Goal: Navigation & Orientation: Find specific page/section

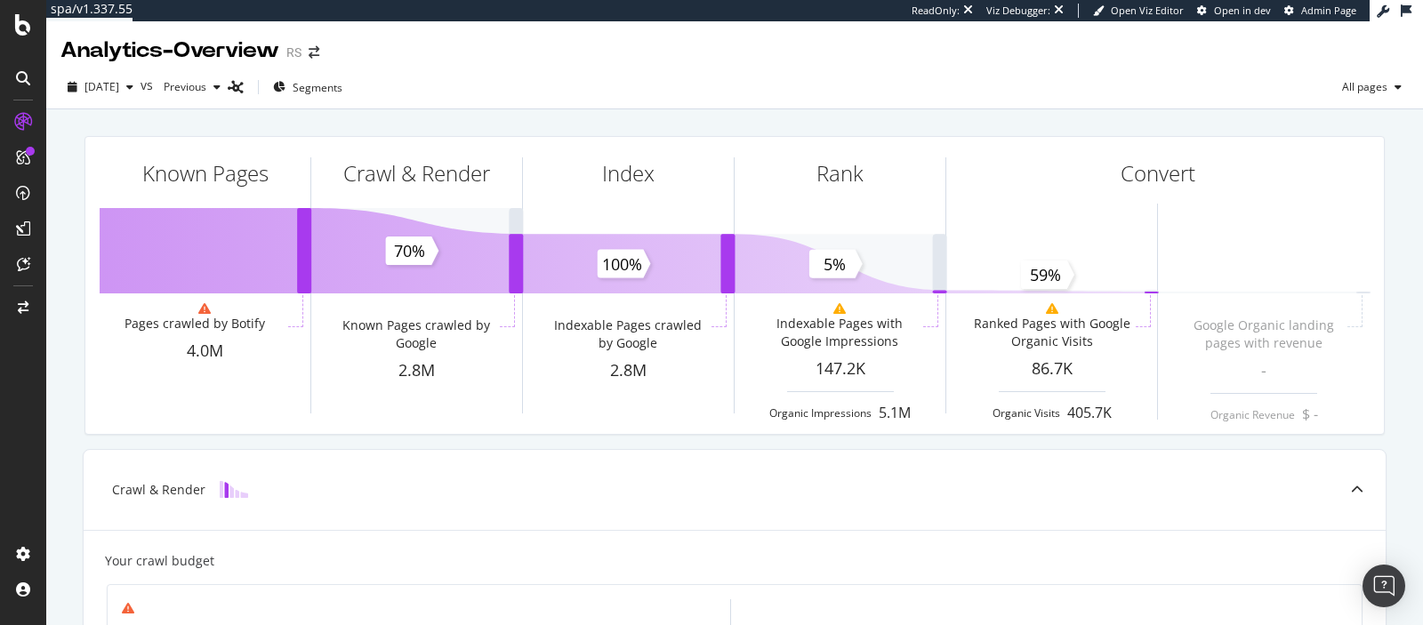
click at [1029, 10] on div "Viz Debugger:" at bounding box center [1018, 11] width 64 height 14
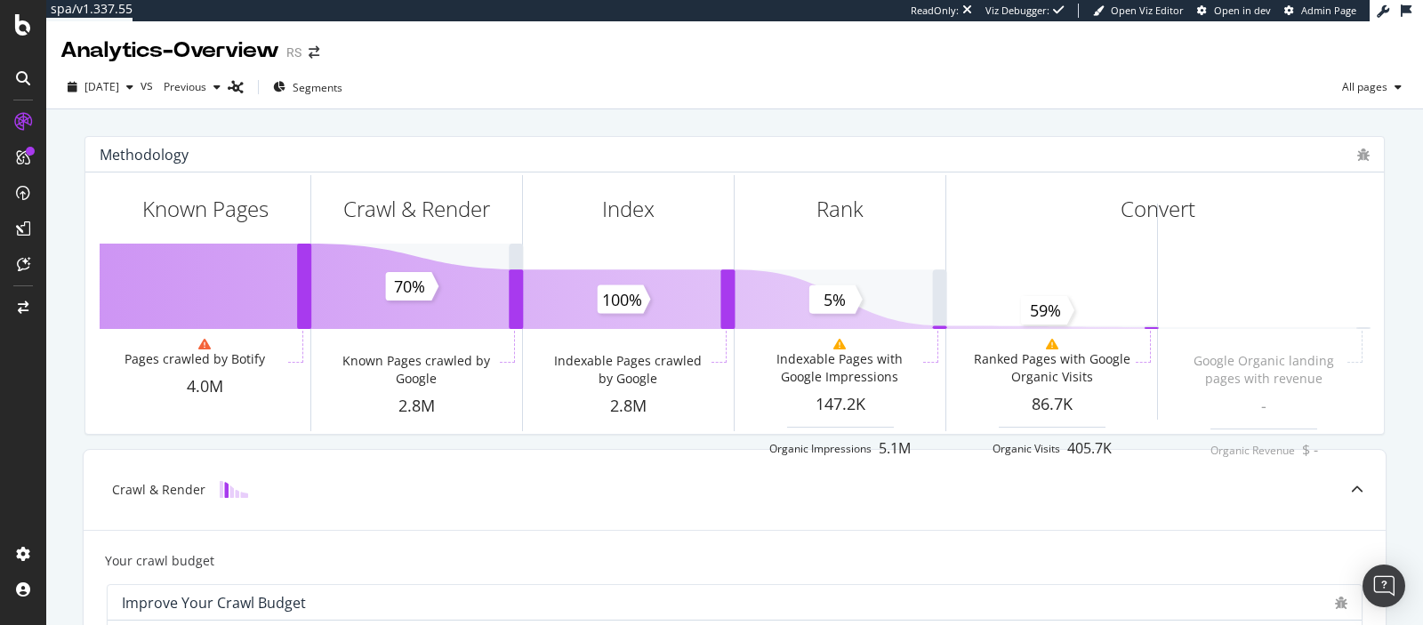
click at [1029, 10] on div "Viz Debugger:" at bounding box center [1017, 11] width 64 height 14
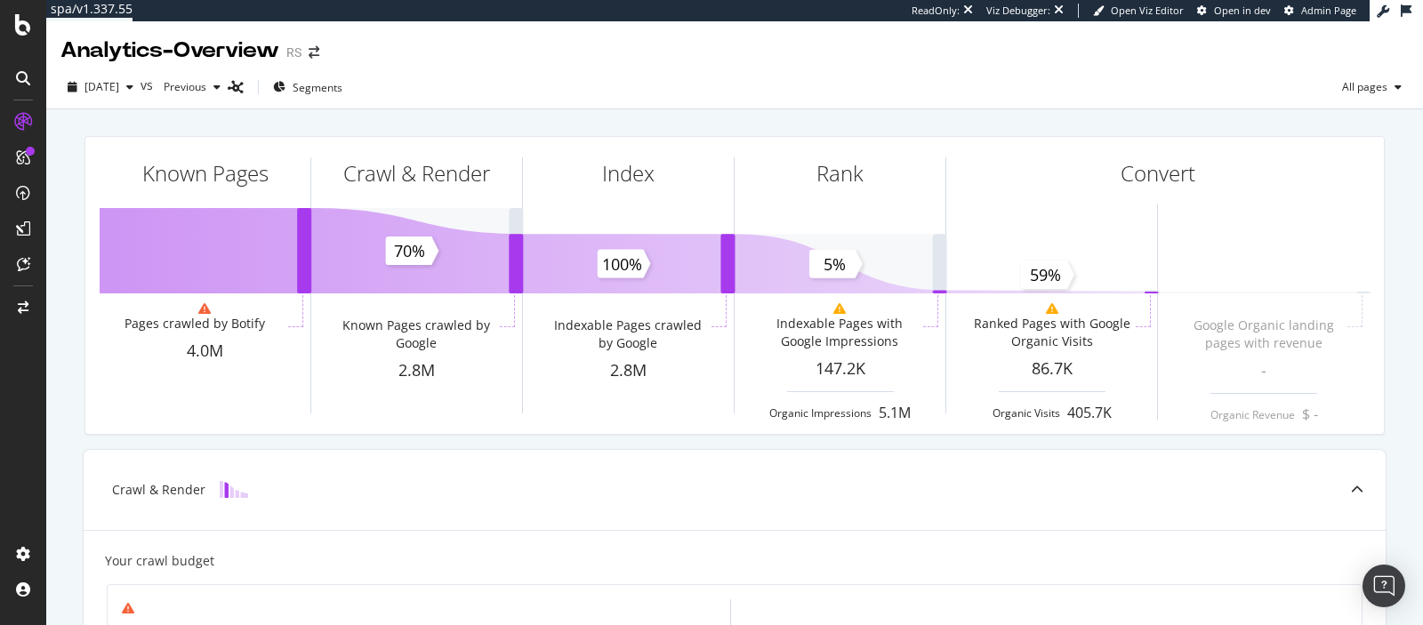
click at [1029, 10] on div "Viz Debugger:" at bounding box center [1018, 11] width 64 height 14
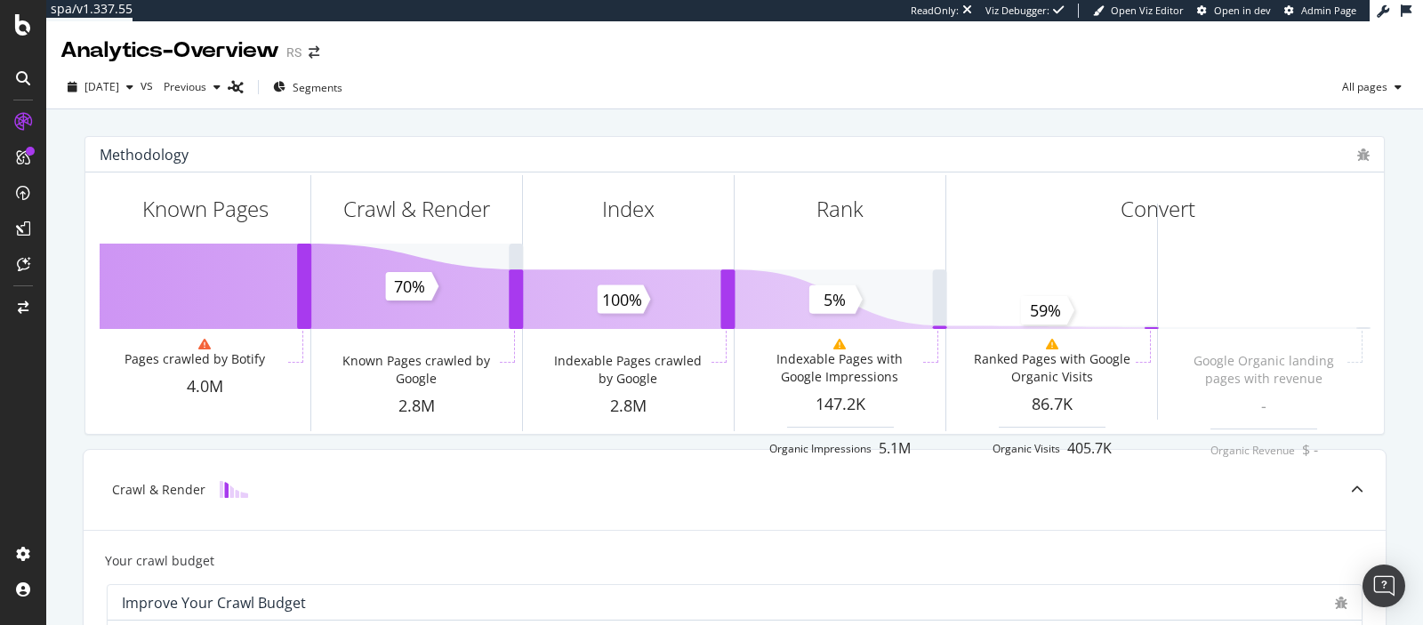
click at [1029, 10] on div "Viz Debugger:" at bounding box center [1017, 11] width 64 height 14
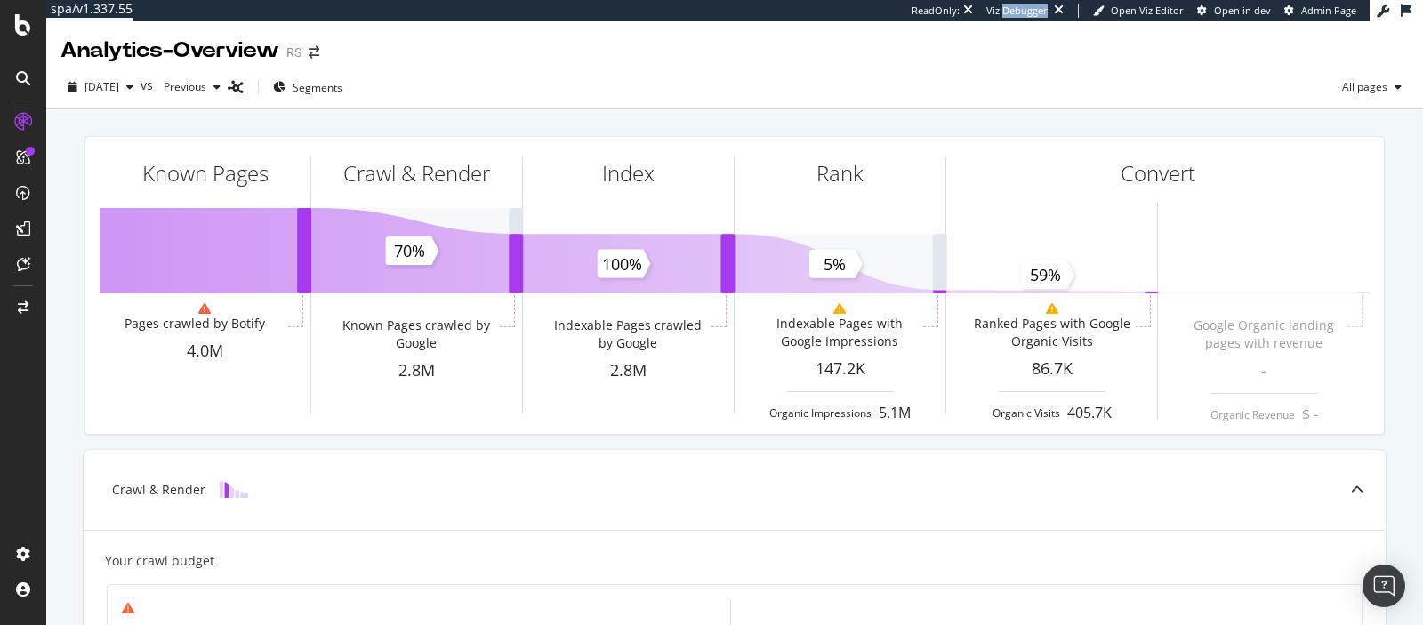
click at [1029, 10] on div "Viz Debugger:" at bounding box center [1018, 11] width 64 height 14
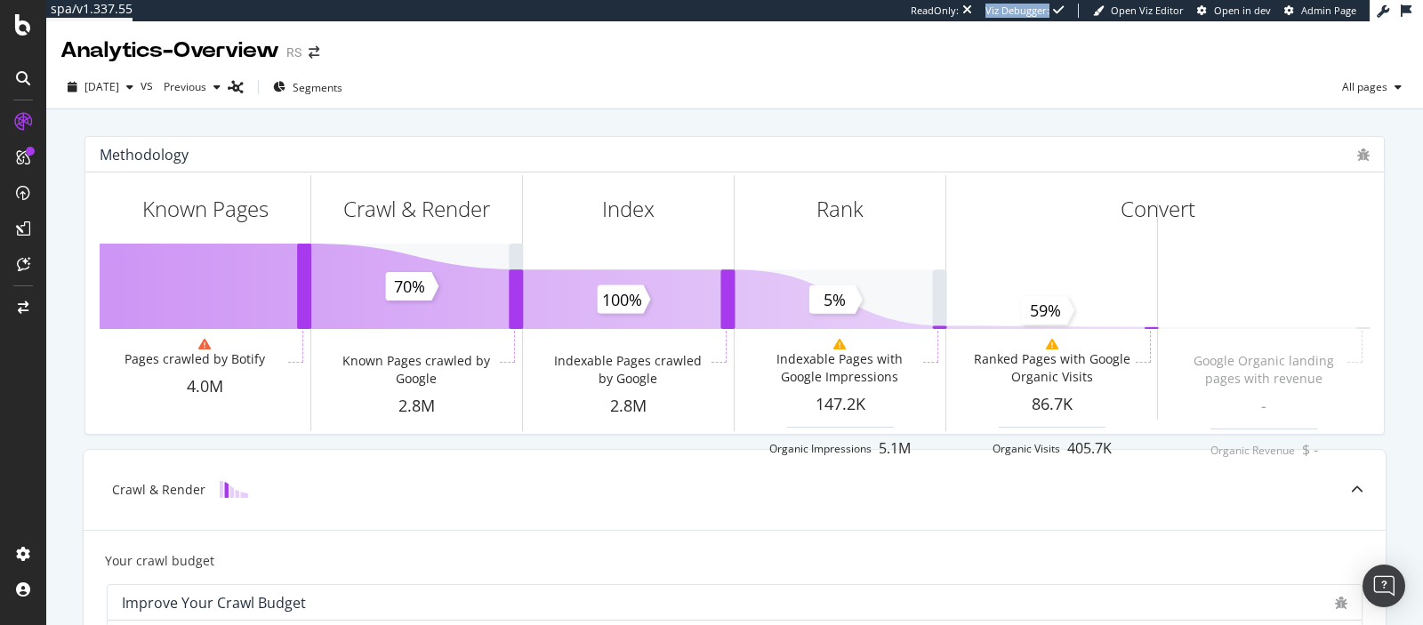
click at [1029, 10] on div "Viz Debugger:" at bounding box center [1017, 11] width 64 height 14
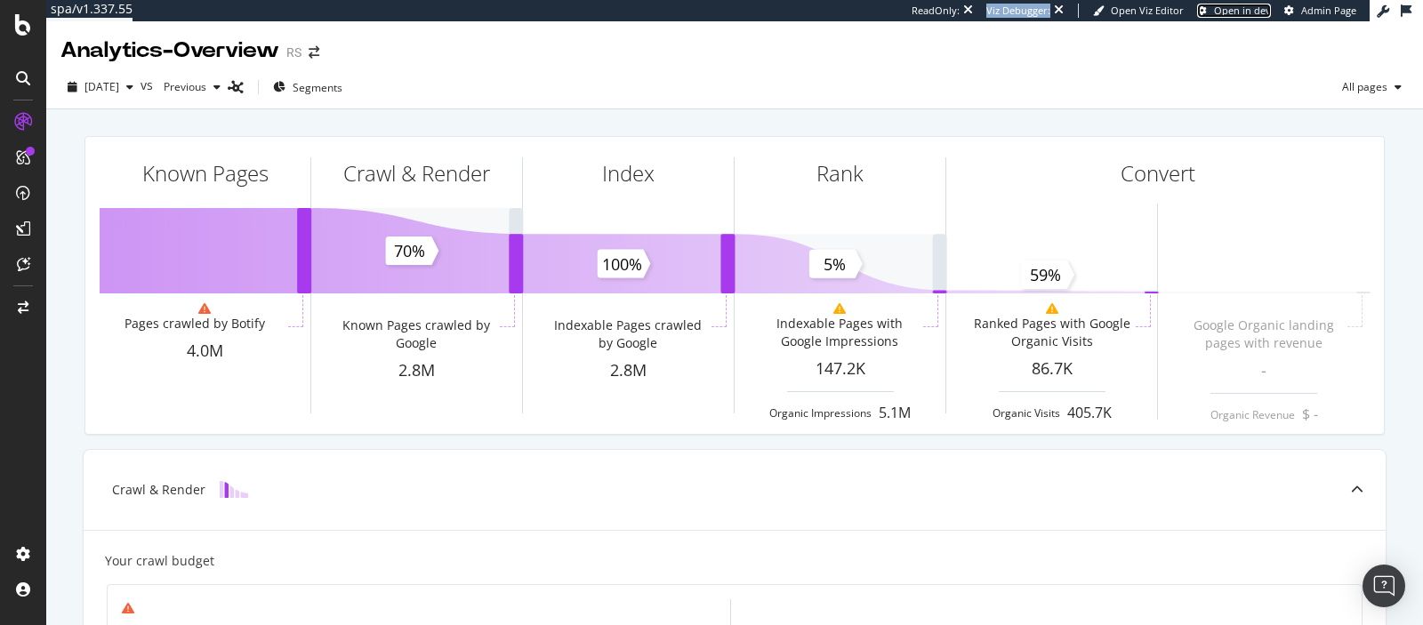
click at [1231, 15] on span "Open in dev" at bounding box center [1242, 10] width 57 height 13
click at [1279, 10] on span "Admin Page" at bounding box center [1328, 10] width 55 height 13
click at [1211, 44] on div "Analytics - Overview RS" at bounding box center [734, 43] width 1376 height 44
click at [957, 12] on div "ReadOnly:" at bounding box center [935, 11] width 48 height 14
click at [957, 12] on div "ReadOnly:" at bounding box center [934, 11] width 48 height 14
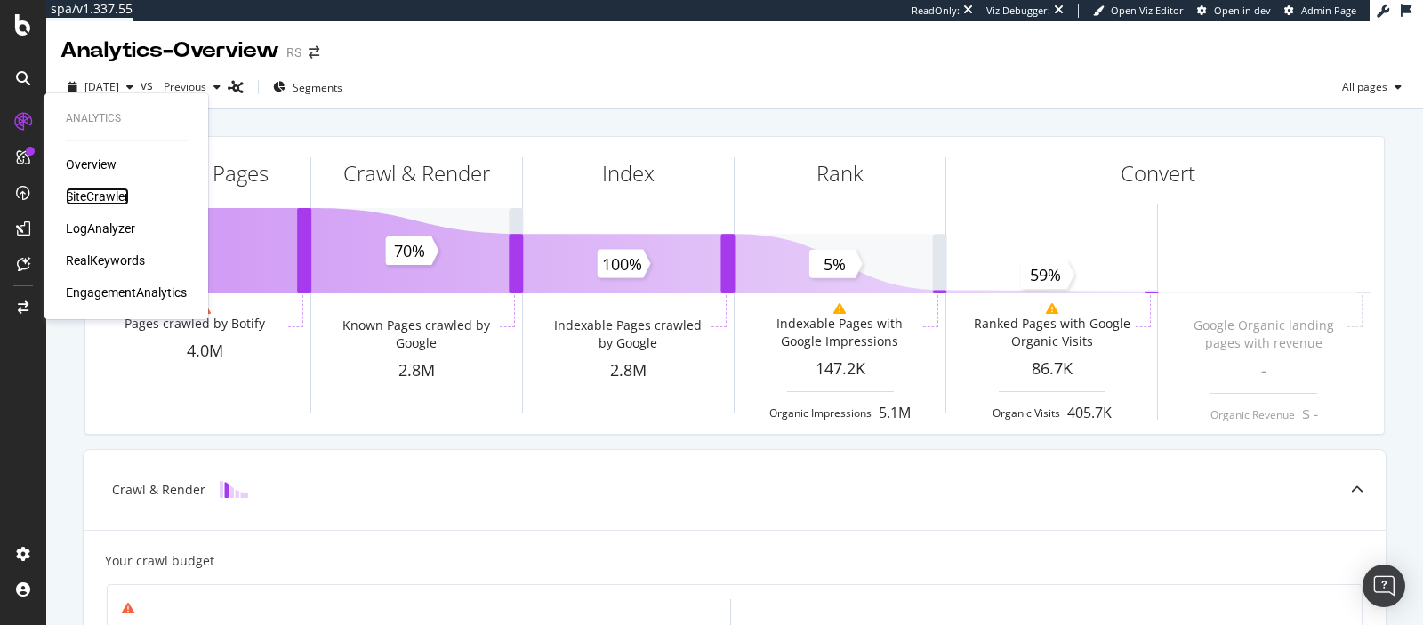
click at [84, 192] on div "SiteCrawler" at bounding box center [97, 197] width 63 height 18
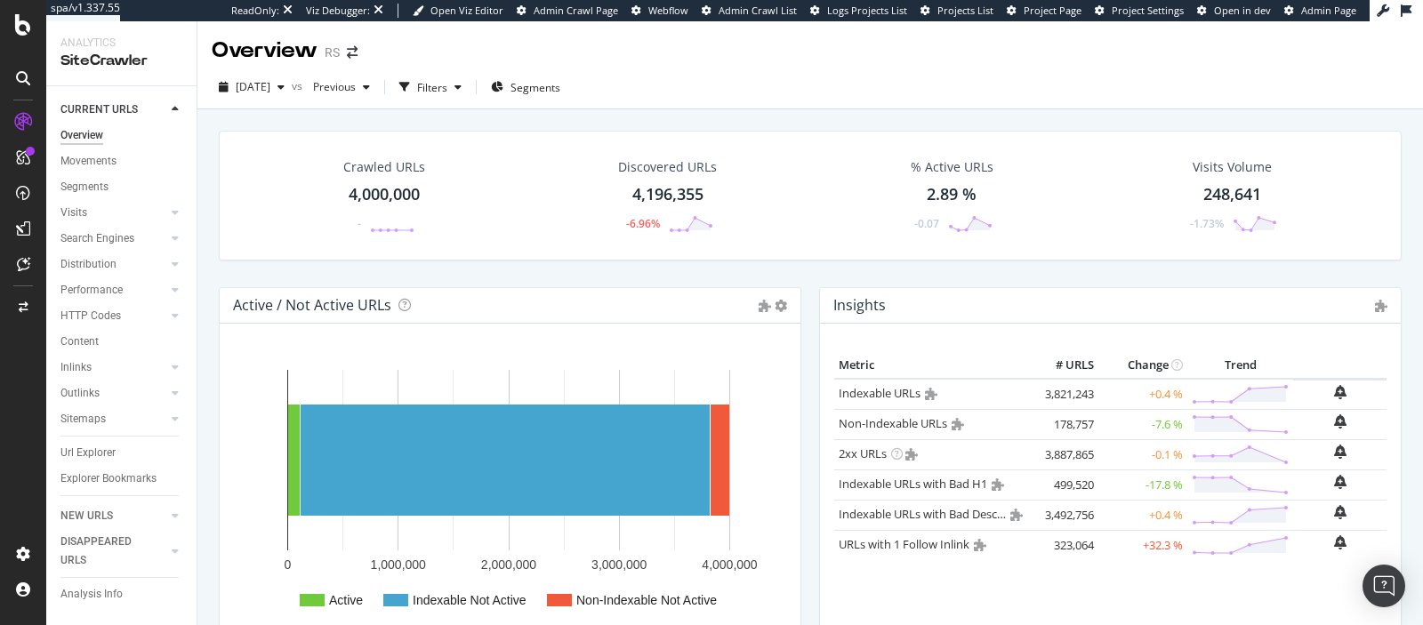
click at [1054, 11] on span "Project Page" at bounding box center [1052, 10] width 58 height 13
